Goal: Transaction & Acquisition: Register for event/course

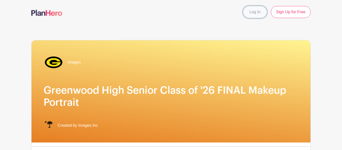
click at [255, 10] on link "Log In" at bounding box center [255, 12] width 24 height 12
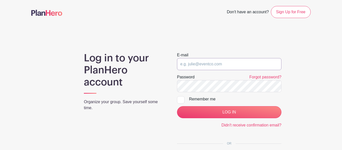
click at [234, 60] on input "email" at bounding box center [229, 64] width 104 height 12
type input "[EMAIL_ADDRESS][DOMAIN_NAME]"
click at [211, 98] on div "Remember me" at bounding box center [235, 99] width 92 height 6
click at [180, 98] on input "Remember me" at bounding box center [178, 97] width 3 height 3
checkbox input "true"
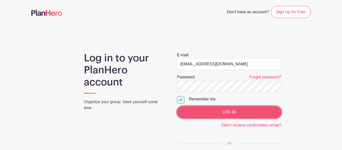
click at [227, 111] on input "LOG IN" at bounding box center [229, 112] width 104 height 12
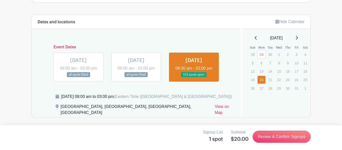
scroll to position [94, 0]
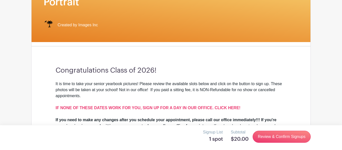
click at [217, 139] on h5 "1 spot" at bounding box center [213, 139] width 20 height 6
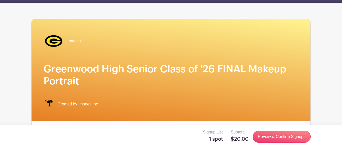
scroll to position [0, 0]
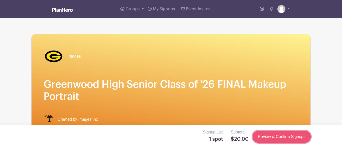
click at [277, 138] on link "Review & Confirm Signups" at bounding box center [282, 137] width 58 height 12
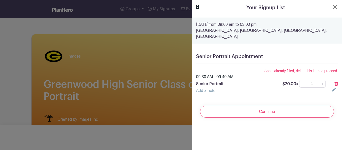
click at [339, 84] on div at bounding box center [335, 84] width 12 height 6
click at [337, 83] on icon at bounding box center [337, 84] width 4 height 4
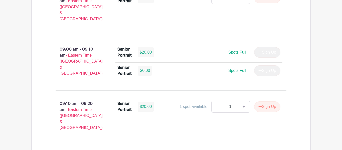
scroll to position [715, 0]
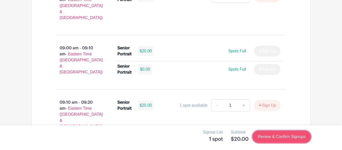
click at [278, 139] on link "Review & Confirm Signups" at bounding box center [282, 137] width 58 height 12
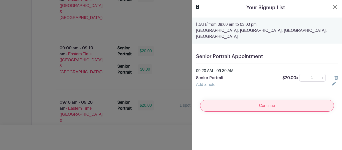
click at [254, 102] on input "Continue" at bounding box center [267, 106] width 134 height 12
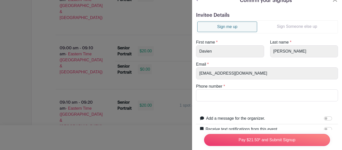
scroll to position [0, 0]
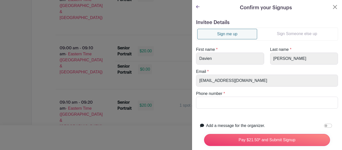
click at [198, 7] on icon at bounding box center [198, 7] width 4 height 4
